Goal: Information Seeking & Learning: Learn about a topic

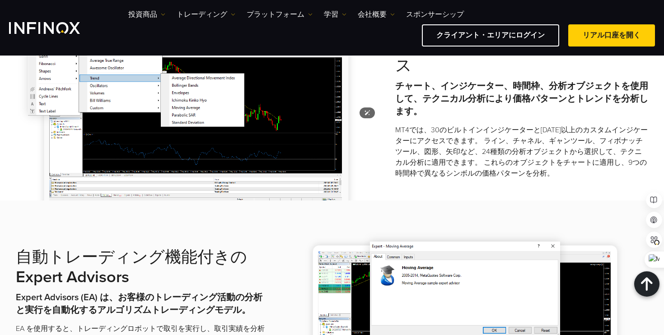
scroll to position [963, 0]
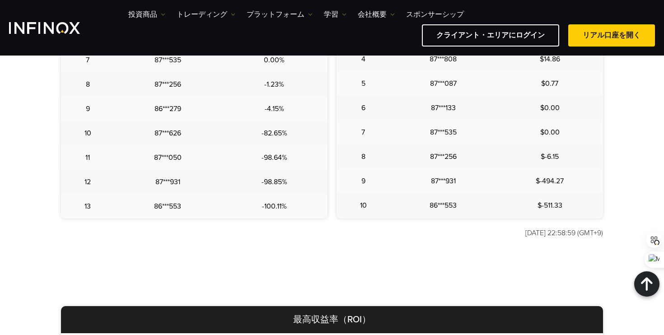
scroll to position [536, 0]
